Goal: Check status: Check status

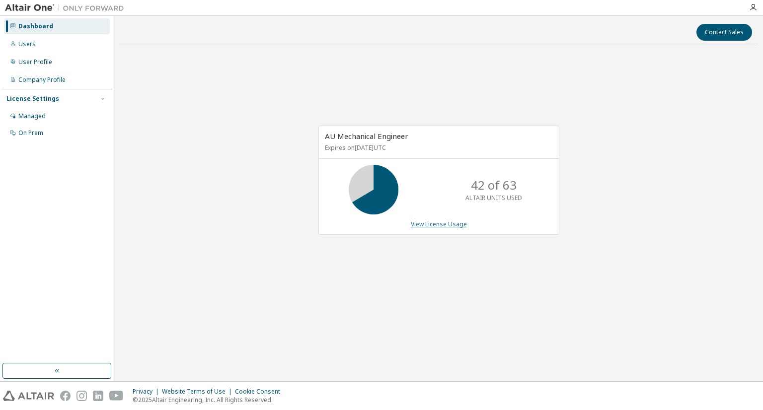
click at [433, 226] on link "View License Usage" at bounding box center [439, 224] width 56 height 8
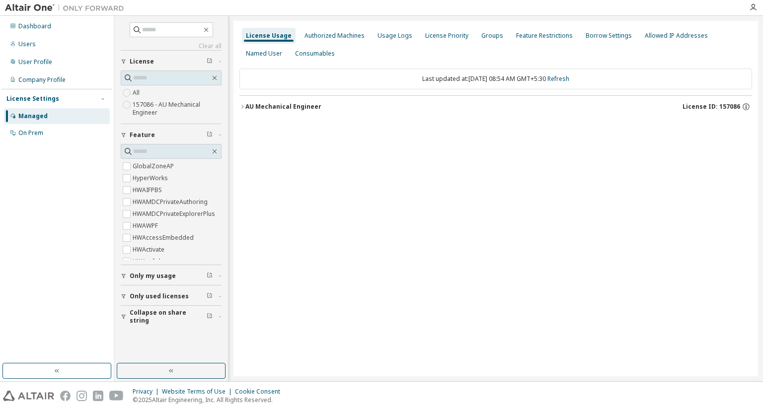
click at [292, 109] on div "AU Mechanical Engineer" at bounding box center [283, 107] width 76 height 8
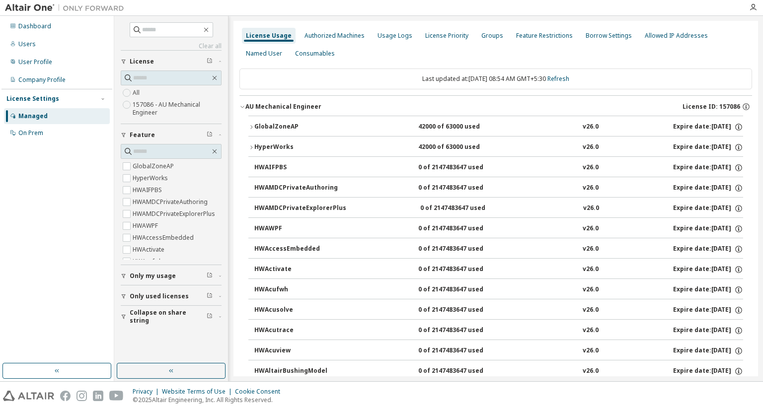
click at [290, 126] on div "GlobalZoneAP" at bounding box center [298, 127] width 89 height 9
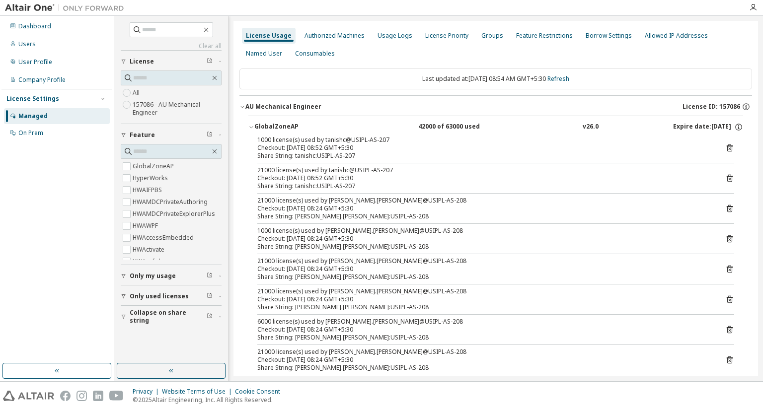
scroll to position [50, 0]
